Goal: Task Accomplishment & Management: Manage account settings

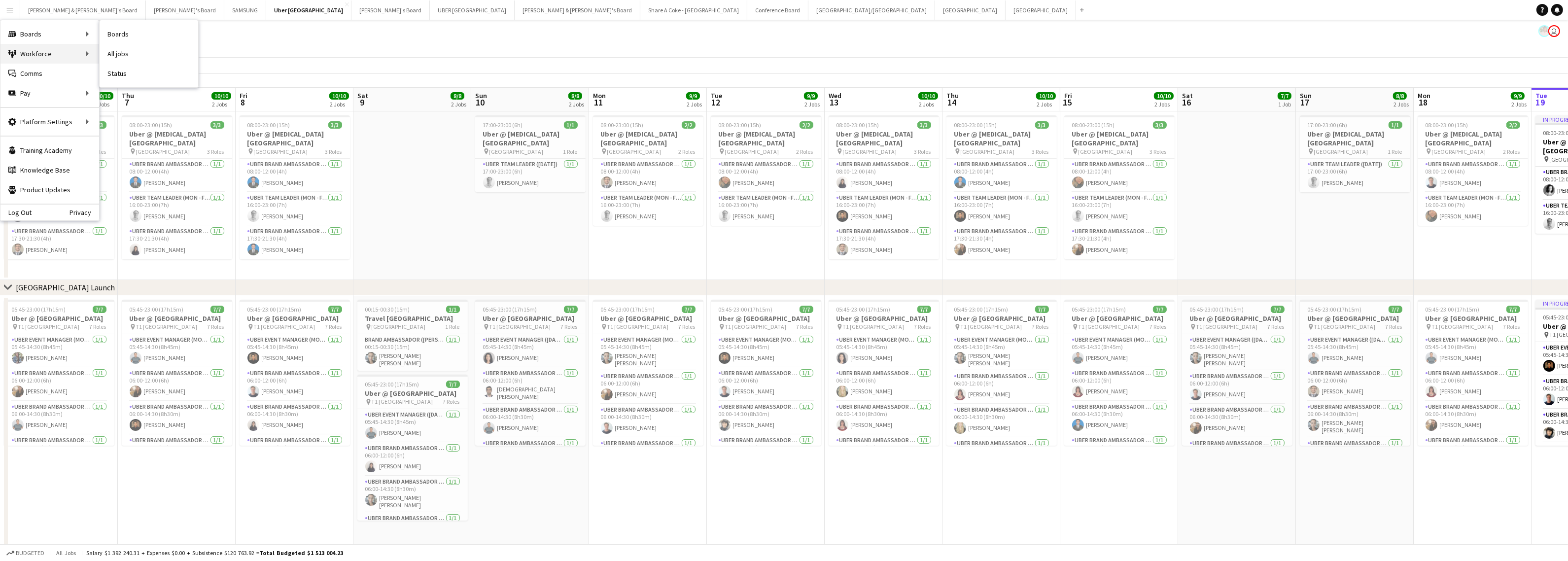
scroll to position [0, 291]
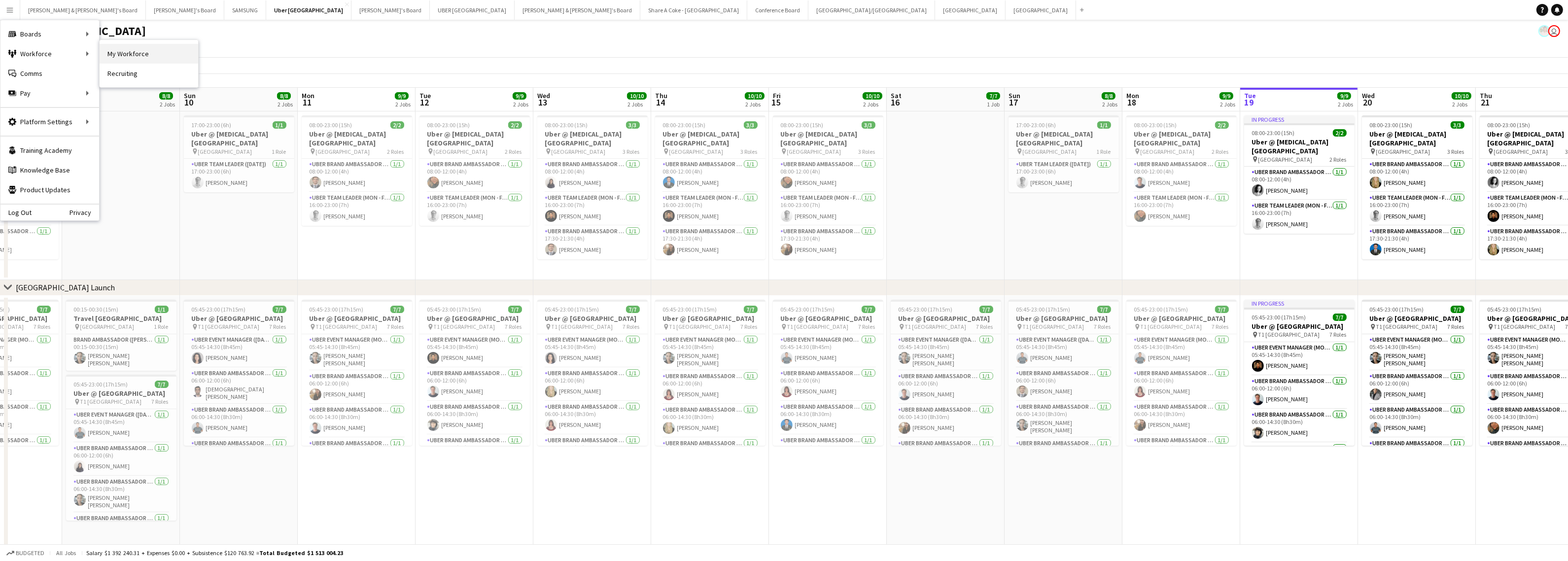
click at [137, 50] on link "My Workforce" at bounding box center [148, 53] width 98 height 20
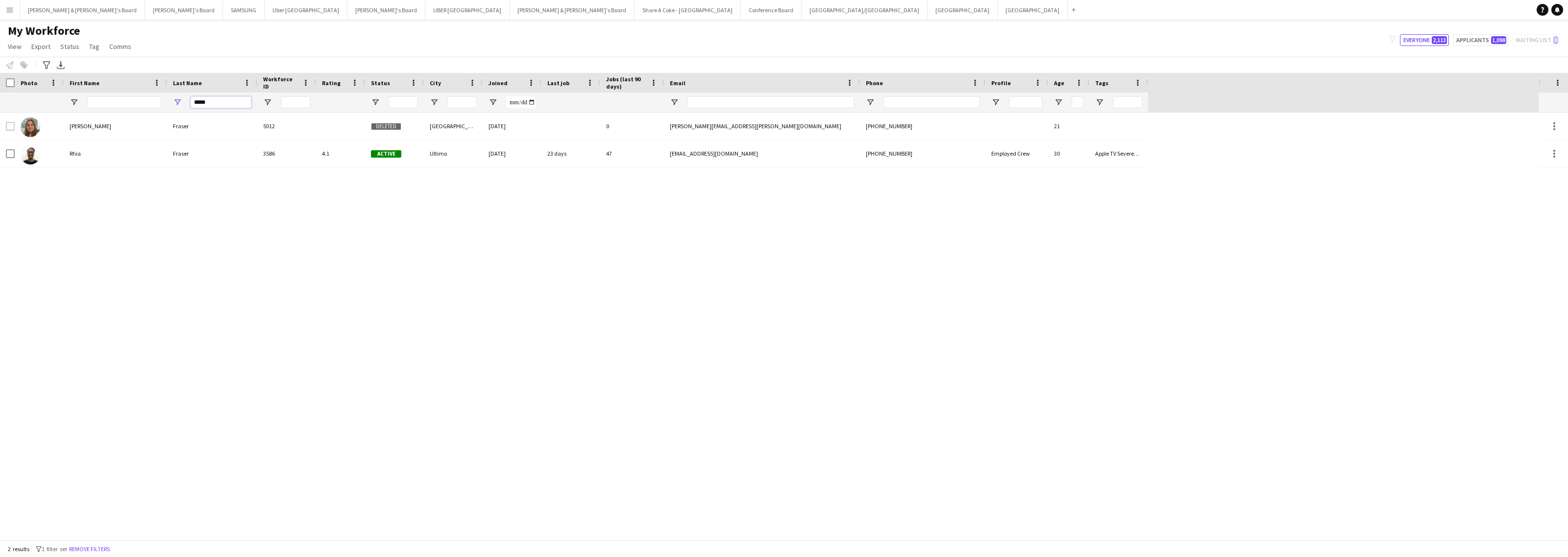
drag, startPoint x: 216, startPoint y: 101, endPoint x: 180, endPoint y: 106, distance: 36.3
click at [180, 106] on div "*****" at bounding box center [212, 102] width 90 height 19
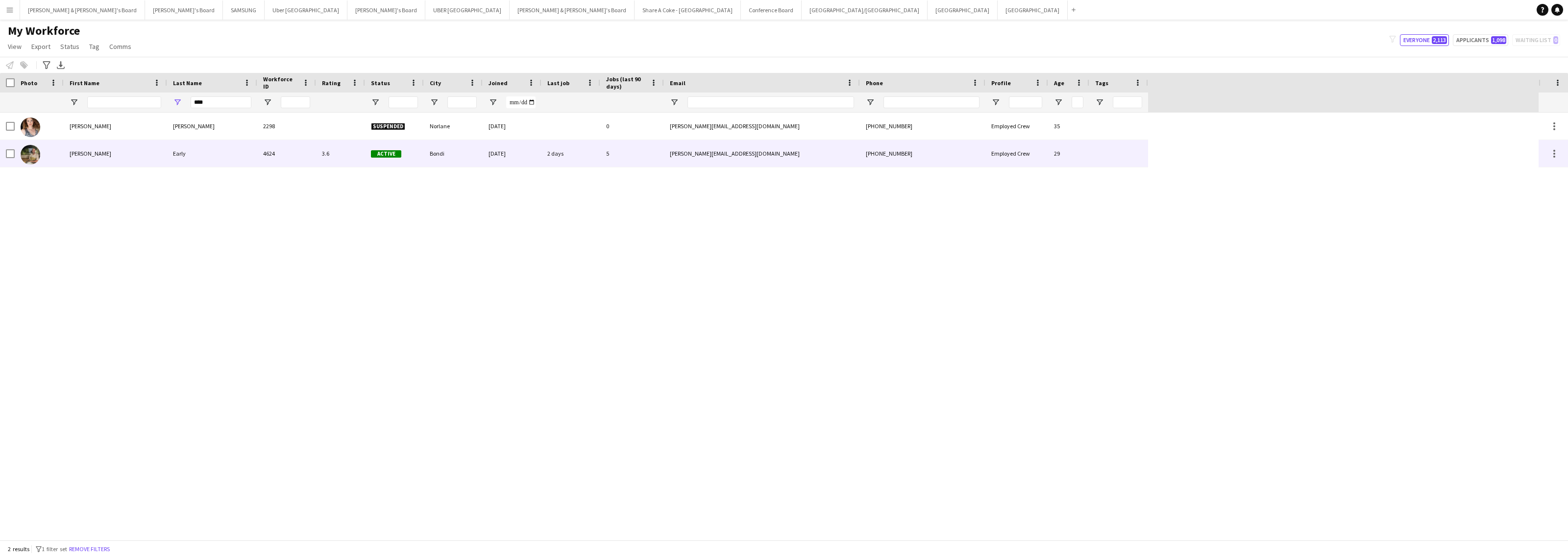
click at [192, 158] on div "Early" at bounding box center [212, 153] width 90 height 27
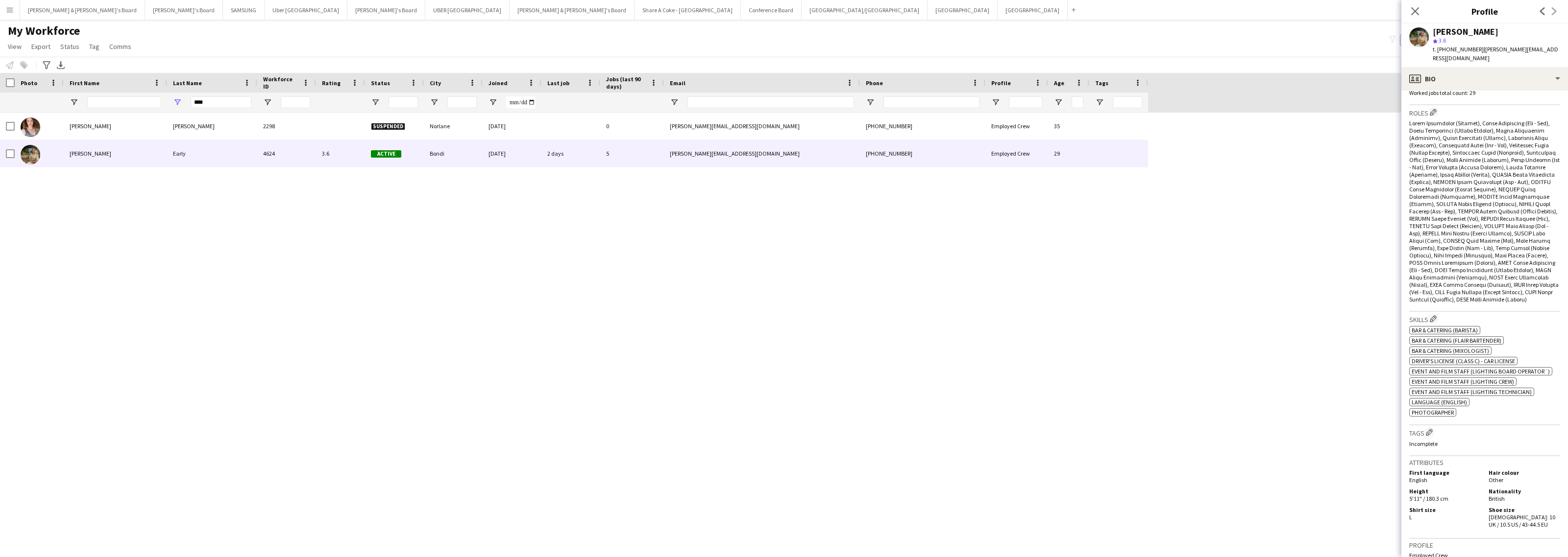
scroll to position [490, 0]
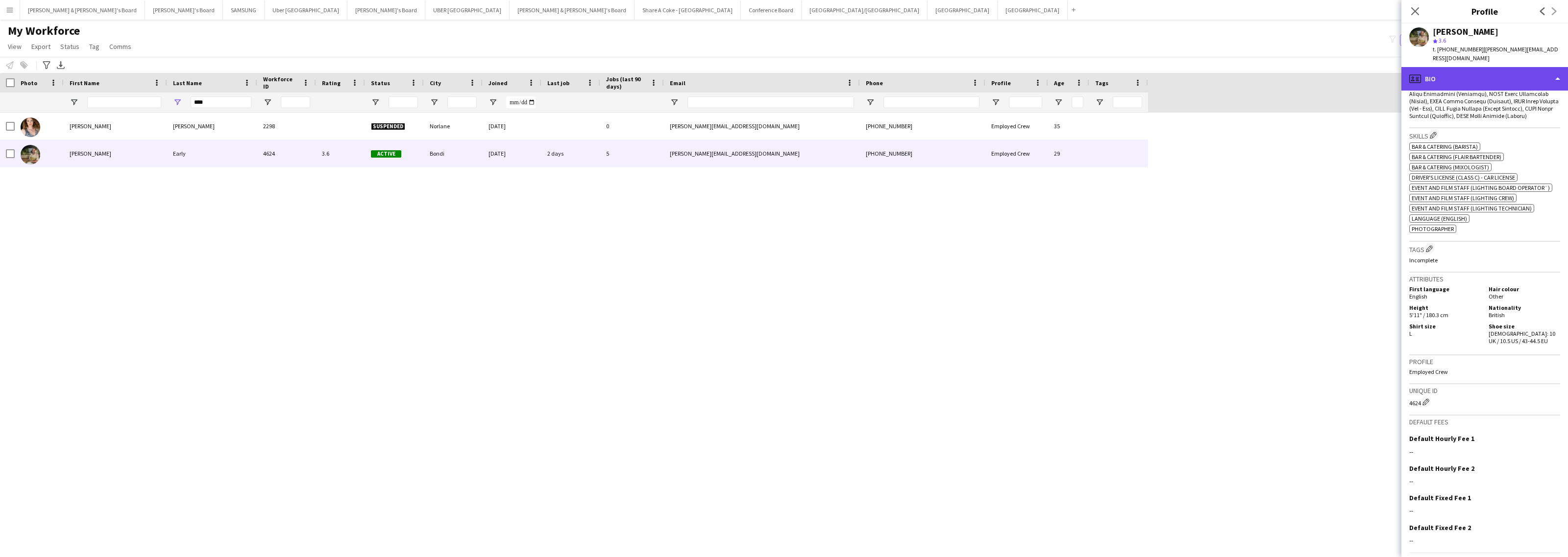
click at [1490, 76] on div "profile Bio" at bounding box center [1485, 79] width 167 height 24
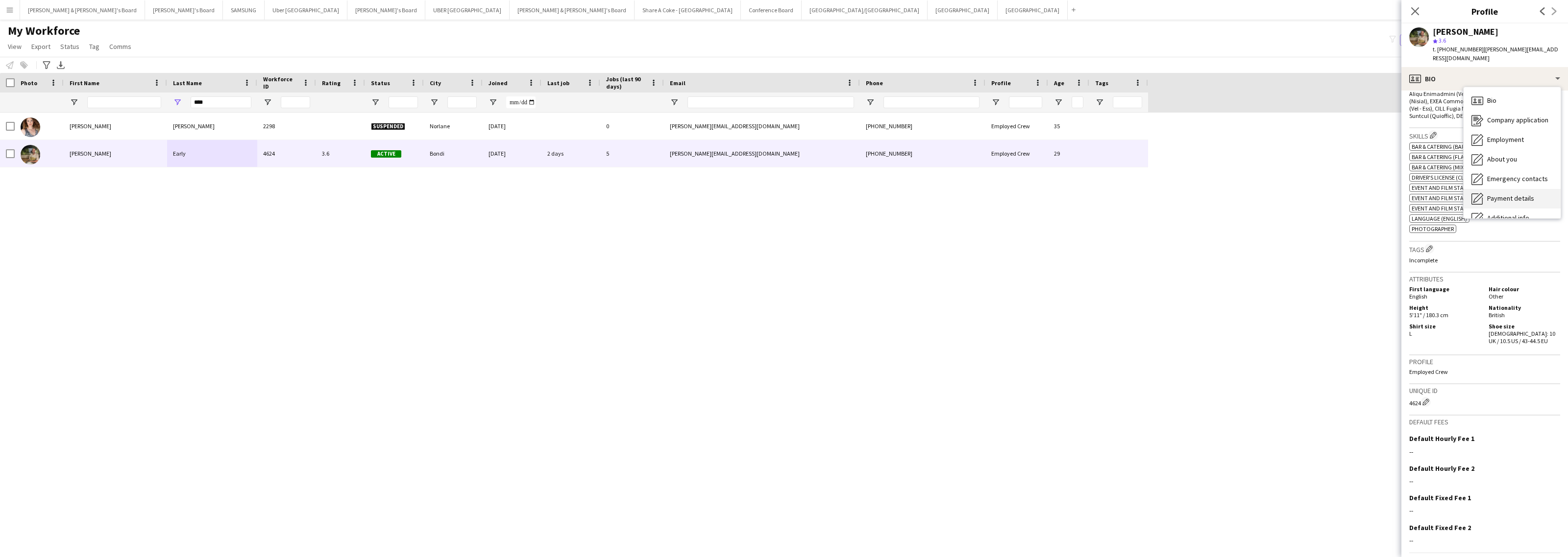
click at [1519, 194] on span "Payment details" at bounding box center [1511, 198] width 47 height 8
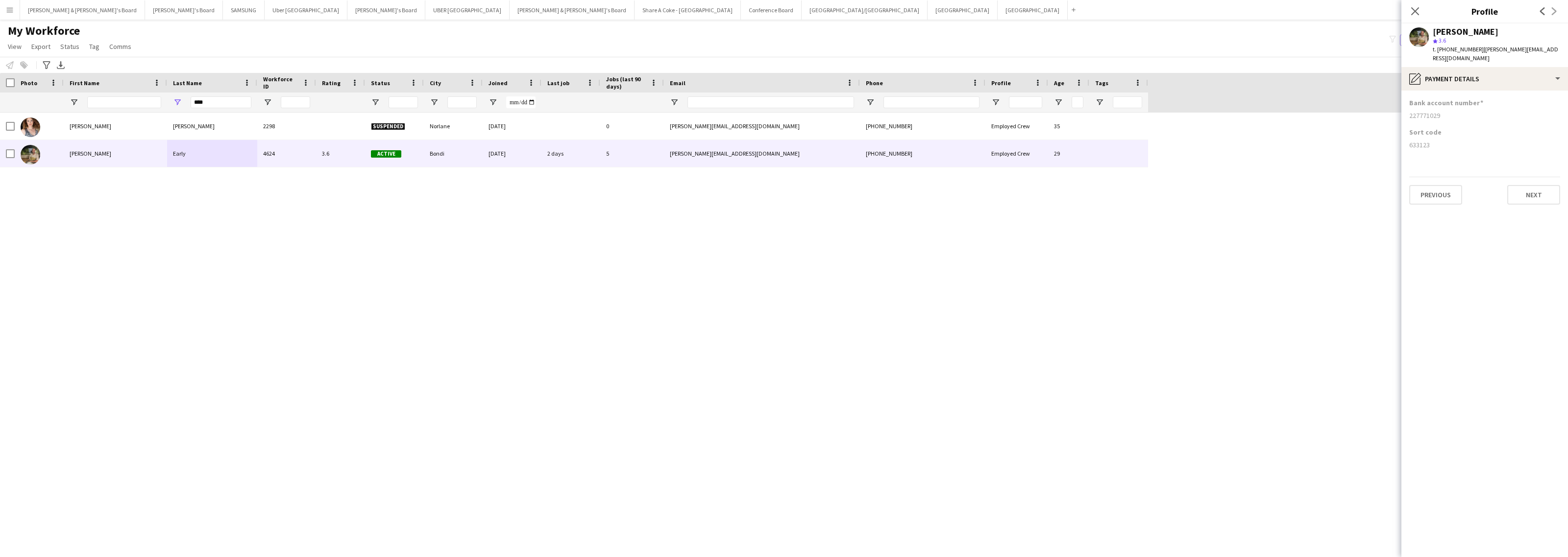
drag, startPoint x: 1408, startPoint y: 140, endPoint x: 1429, endPoint y: 141, distance: 21.0
click at [1429, 141] on app-section-data-types "Bank account number [FINANCIAL_ID] Sort code [FINANCIAL_ID] Previous Next" at bounding box center [1485, 324] width 167 height 467
copy div "633123"
click at [1490, 67] on div "pencil4 Payment details" at bounding box center [1485, 79] width 167 height 24
click at [1495, 96] on span "Bio" at bounding box center [1491, 100] width 9 height 8
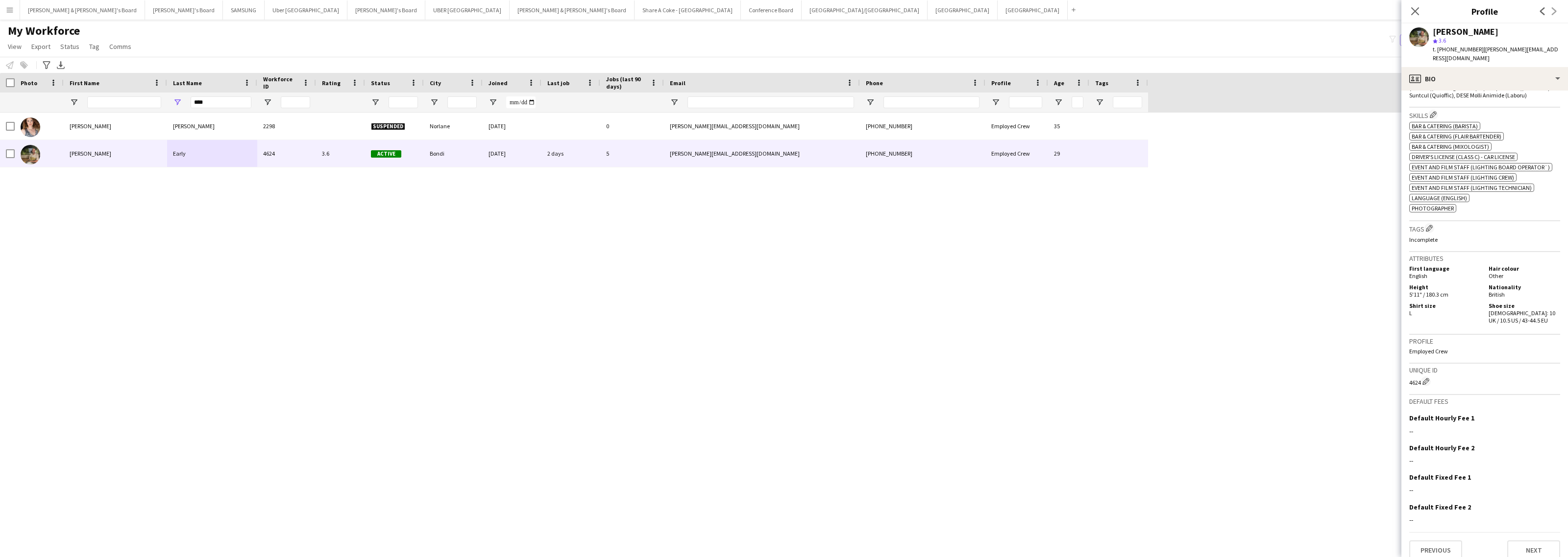
scroll to position [530, 0]
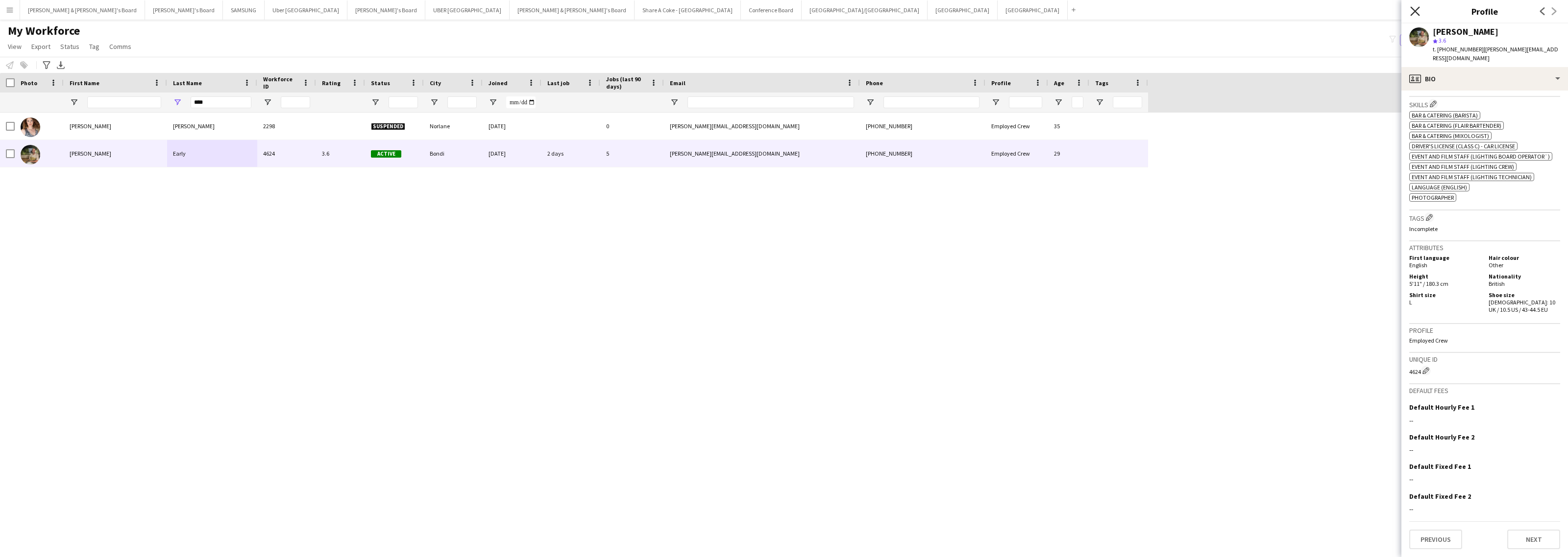
click at [1416, 8] on icon "Close pop-in" at bounding box center [1414, 11] width 9 height 9
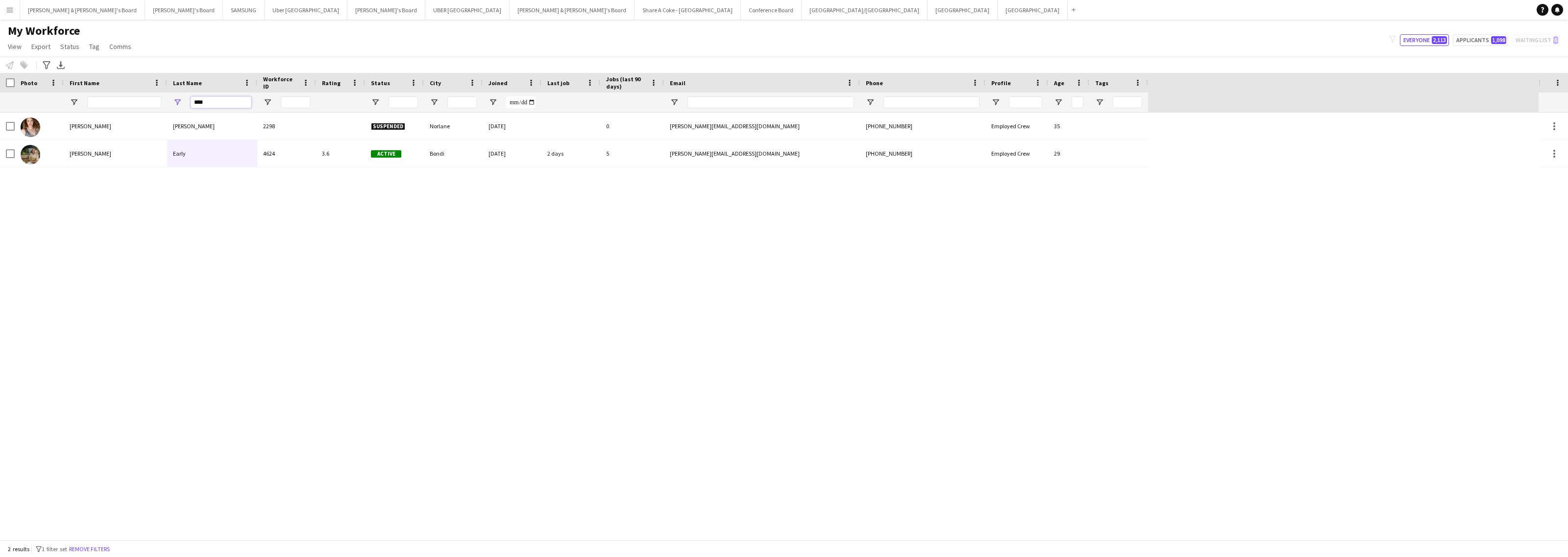
drag, startPoint x: 222, startPoint y: 101, endPoint x: 142, endPoint y: 110, distance: 80.5
click at [142, 110] on div "****" at bounding box center [574, 102] width 1148 height 19
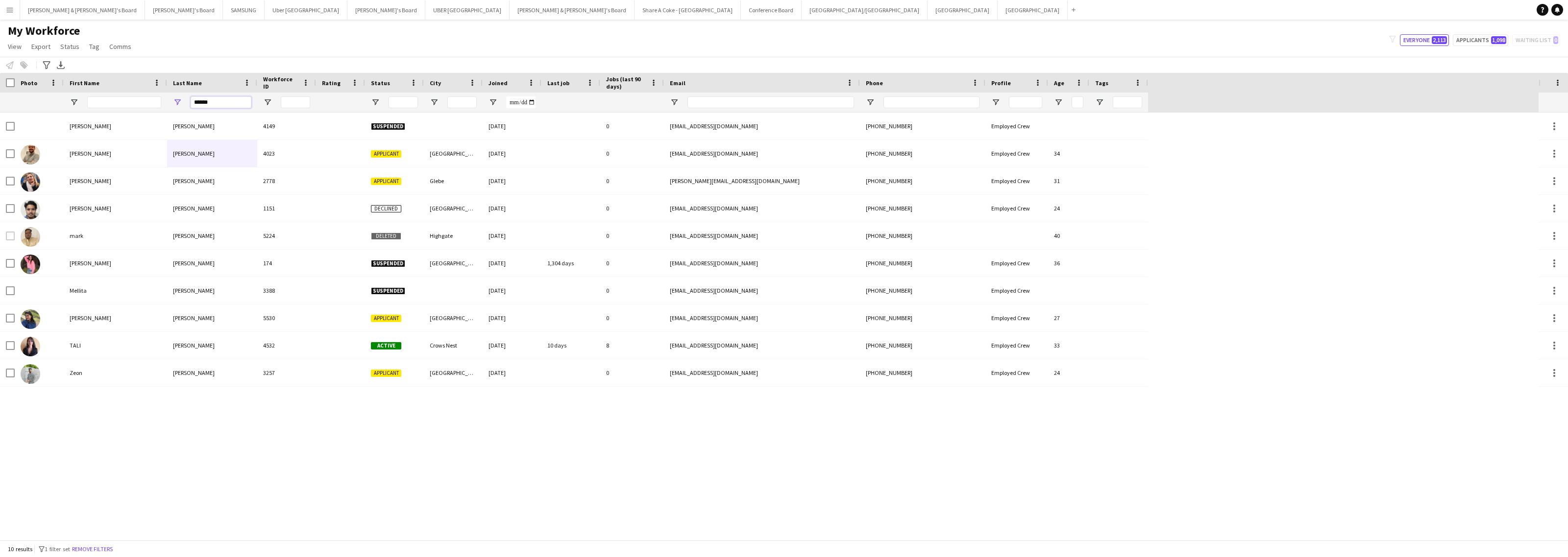
drag, startPoint x: 219, startPoint y: 101, endPoint x: 147, endPoint y: 100, distance: 72.0
click at [147, 100] on div "******" at bounding box center [574, 102] width 1148 height 19
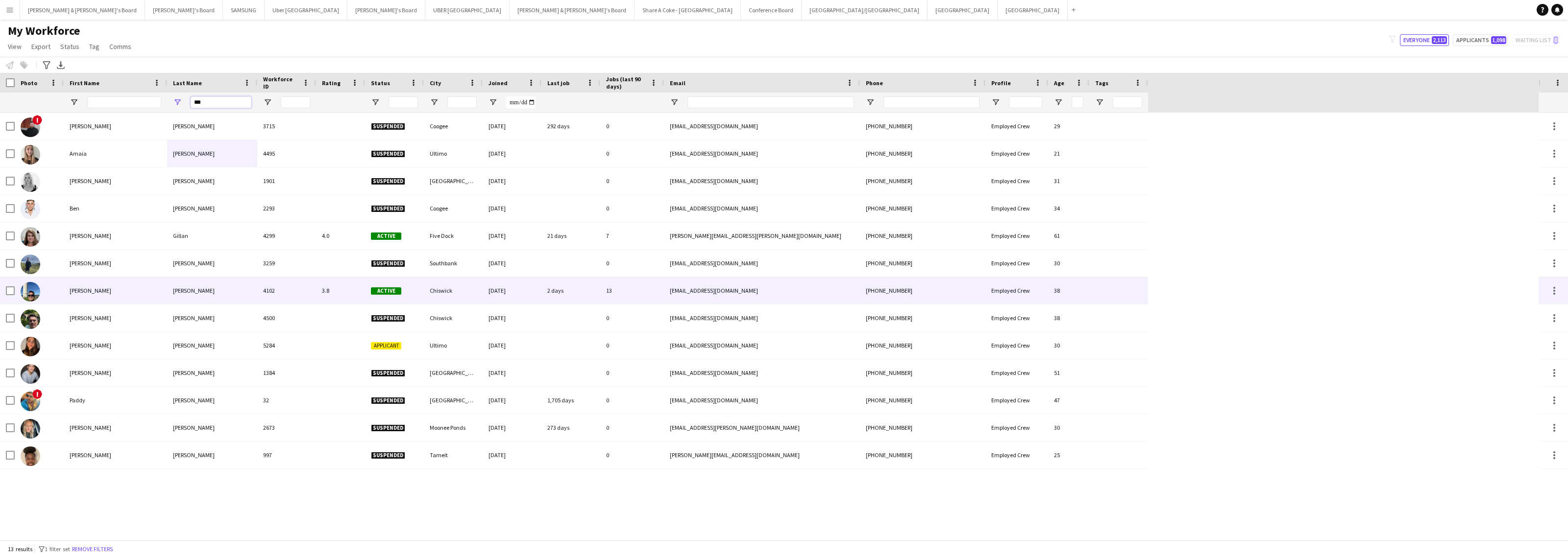
type input "***"
click at [204, 284] on div "[PERSON_NAME]" at bounding box center [212, 291] width 90 height 27
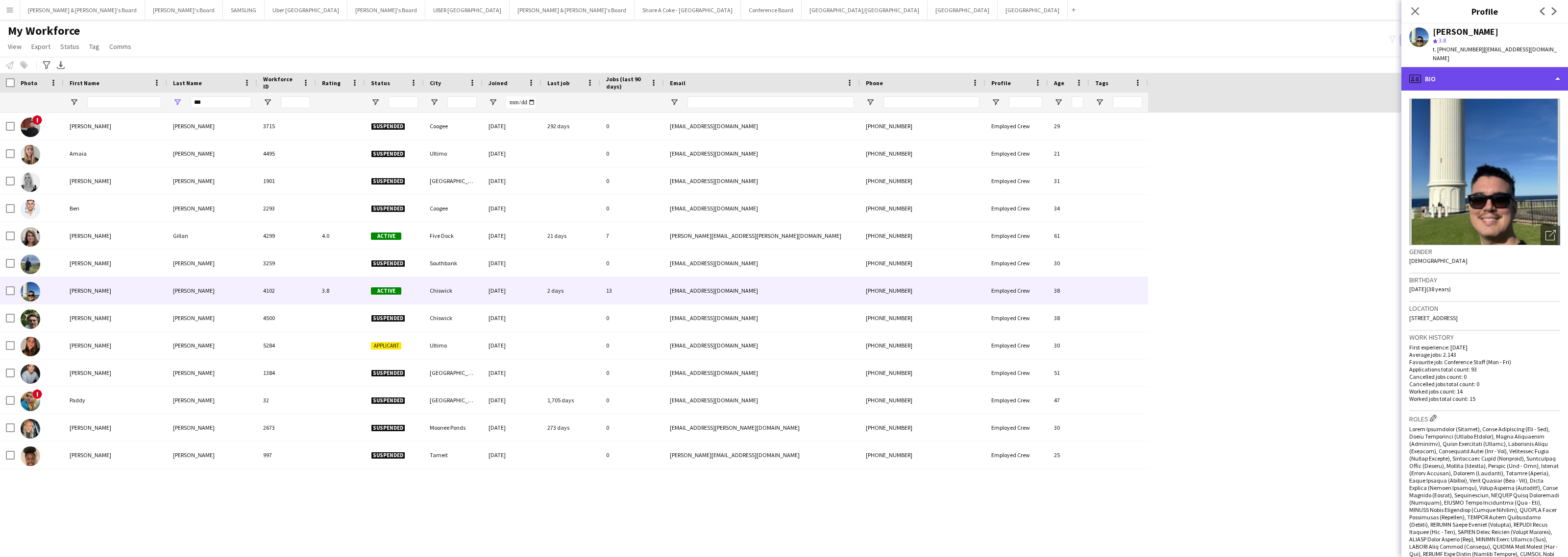
click at [1510, 70] on div "profile Bio" at bounding box center [1485, 79] width 167 height 24
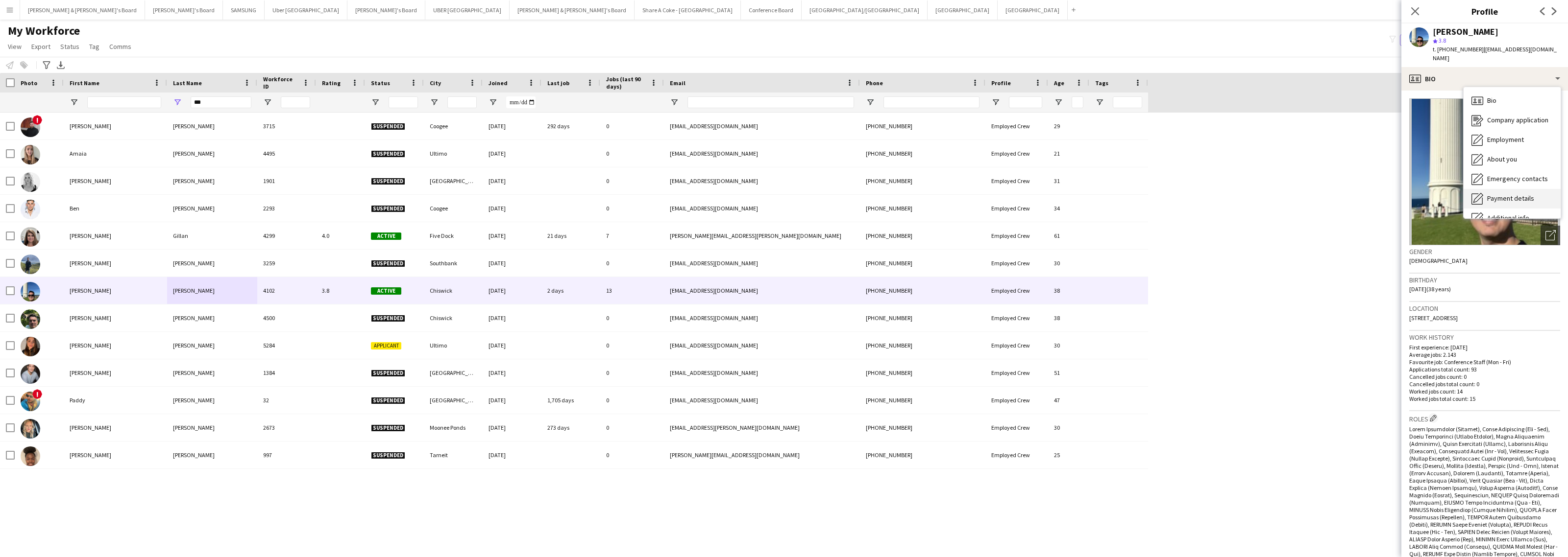
click at [1524, 194] on span "Payment details" at bounding box center [1511, 198] width 47 height 8
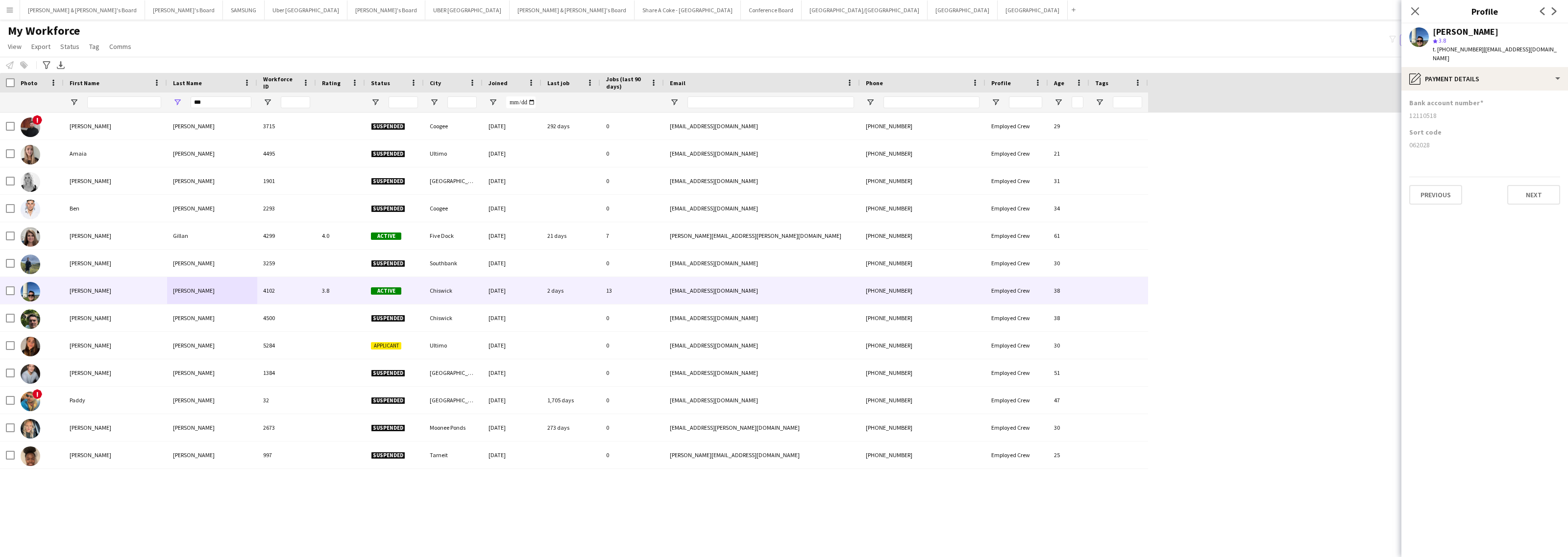
drag, startPoint x: 1433, startPoint y: 30, endPoint x: 1514, endPoint y: 33, distance: 81.1
click at [1514, 33] on div "[PERSON_NAME]" at bounding box center [1496, 32] width 127 height 8
copy div "[PERSON_NAME]"
drag, startPoint x: 1409, startPoint y: 138, endPoint x: 1428, endPoint y: 135, distance: 19.2
click at [1428, 141] on div "062028" at bounding box center [1484, 145] width 151 height 8
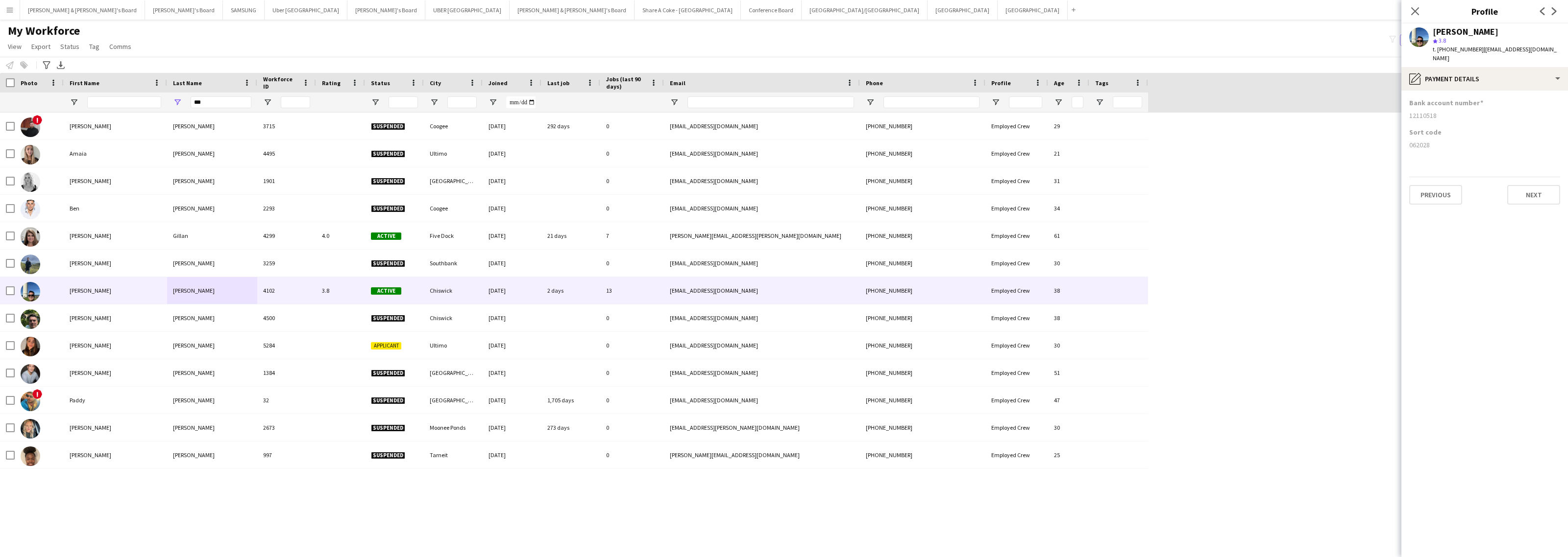
copy div "062028"
drag, startPoint x: 1407, startPoint y: 109, endPoint x: 1443, endPoint y: 108, distance: 36.0
click at [1443, 108] on app-section-data-types "Bank account number [FINANCIAL_ID] Sort code [FINANCIAL_ID] Previous Next" at bounding box center [1485, 324] width 167 height 467
copy div "12110518"
click at [1419, 8] on icon "Close pop-in" at bounding box center [1414, 11] width 9 height 9
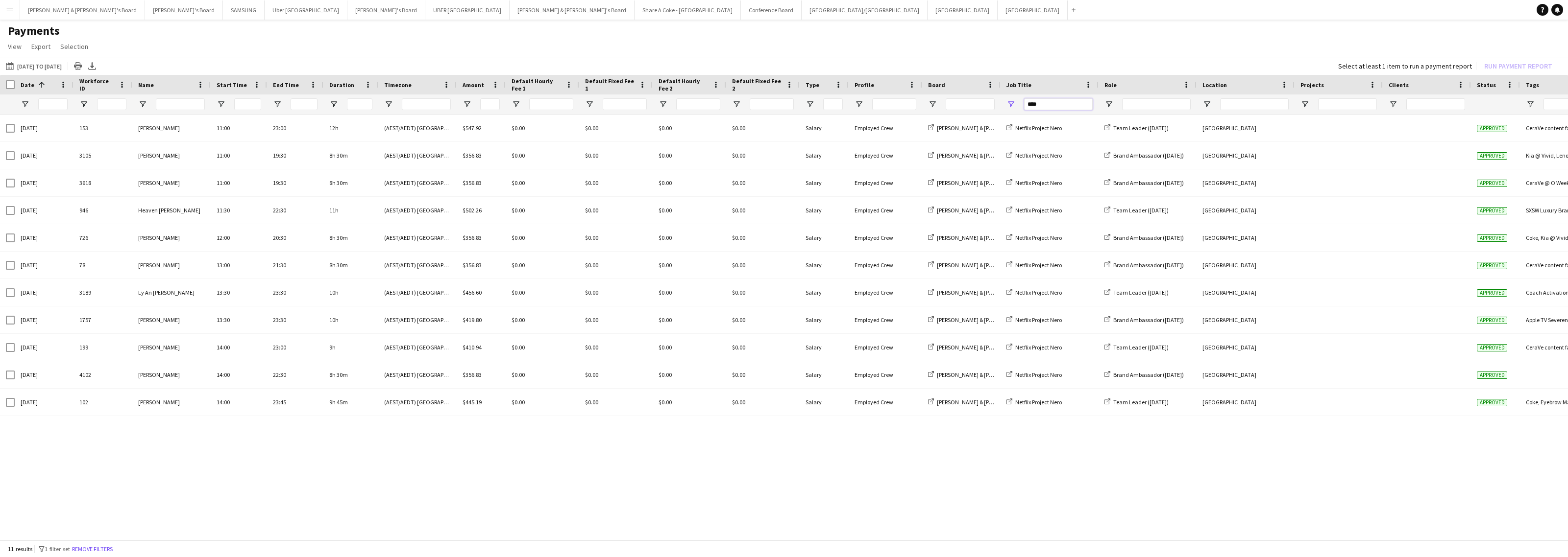
drag, startPoint x: 1061, startPoint y: 103, endPoint x: 959, endPoint y: 103, distance: 102.0
click at [959, 103] on div "****" at bounding box center [819, 104] width 1637 height 19
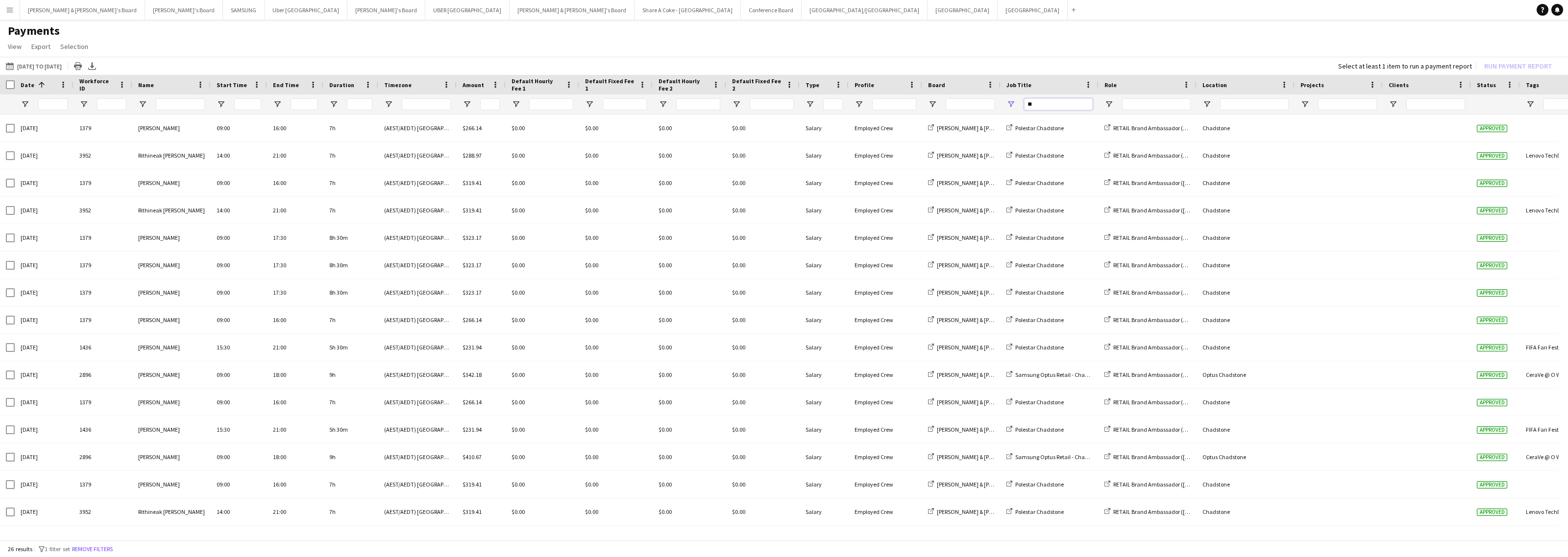
type input "*"
type input "***"
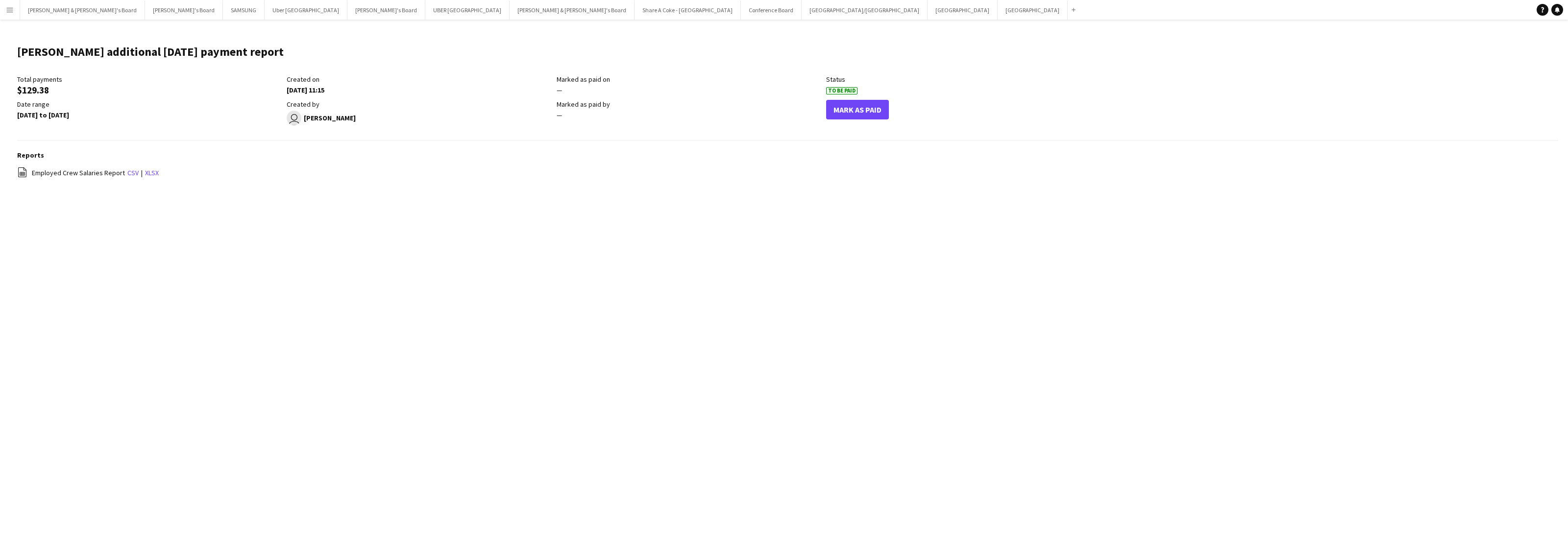
click at [13, 11] on app-icon "Menu" at bounding box center [9, 9] width 8 height 8
click at [265, 8] on button "Uber Sydney Close" at bounding box center [306, 10] width 83 height 19
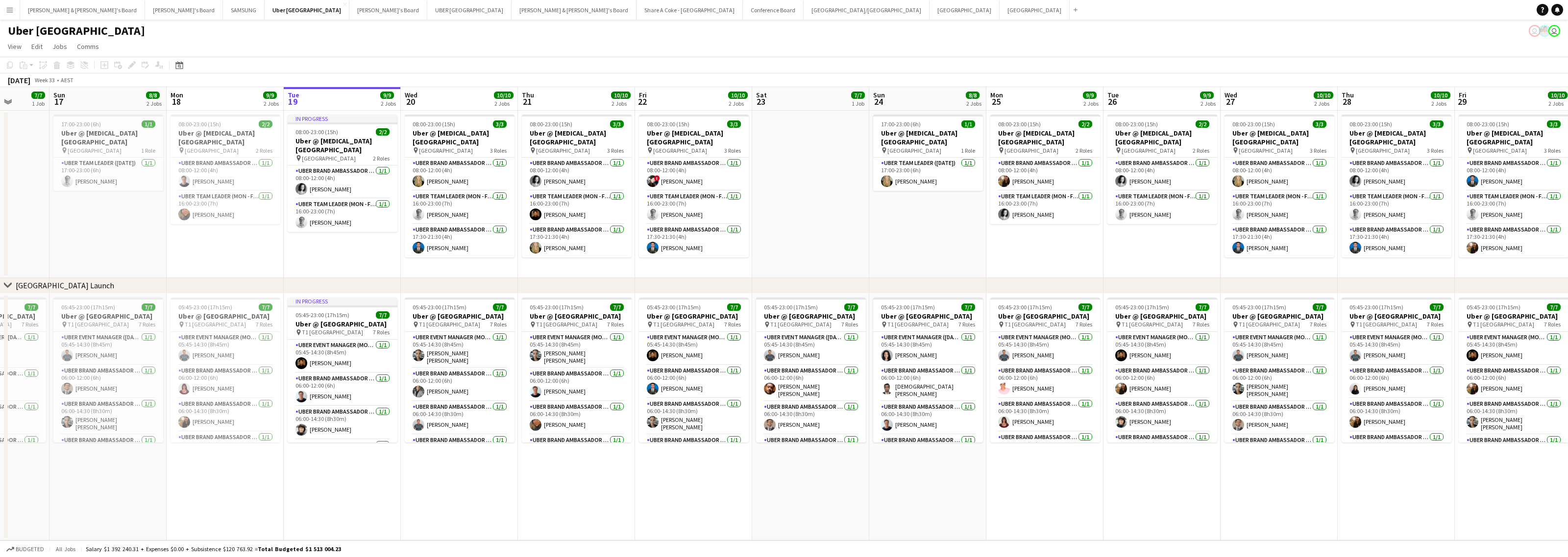
scroll to position [0, 268]
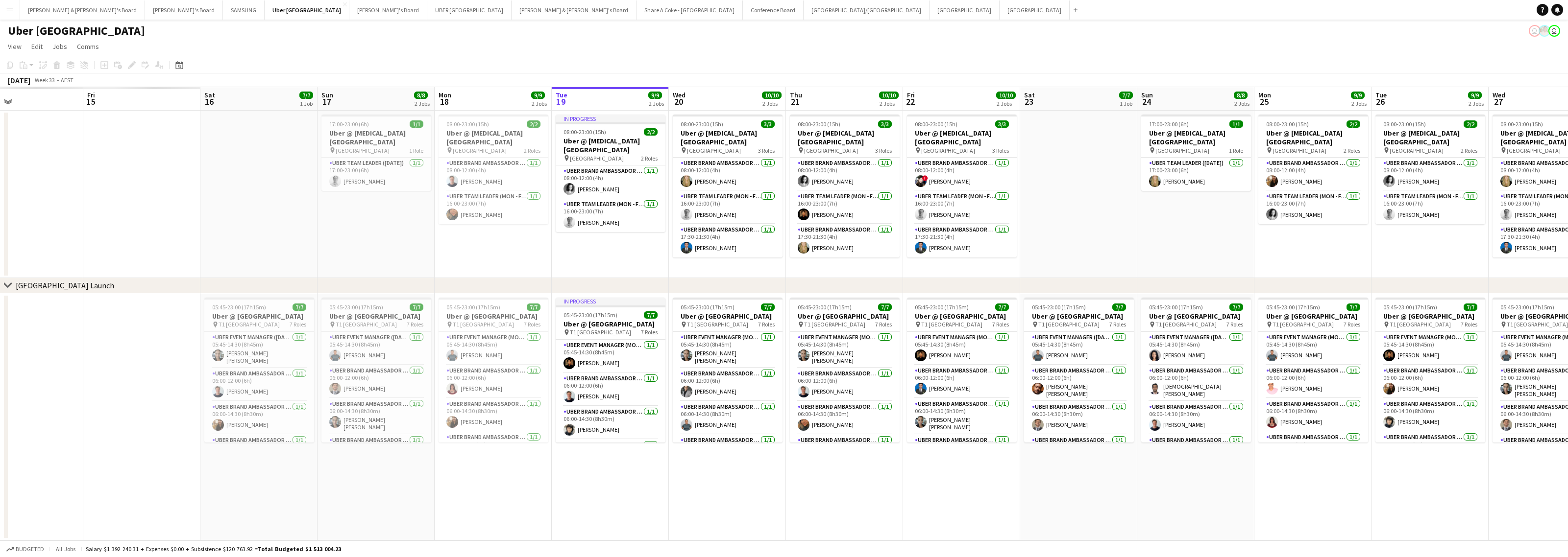
drag, startPoint x: 289, startPoint y: 485, endPoint x: 723, endPoint y: 476, distance: 434.1
click at [723, 476] on app-calendar-viewport "Tue 12 Wed 13 Thu 14 Fri 15 Sat 16 7/7 1 Job Sun 17 8/8 2 Jobs Mon 18 9/9 2 Job…" at bounding box center [784, 313] width 1568 height 453
